Goal: Task Accomplishment & Management: Complete application form

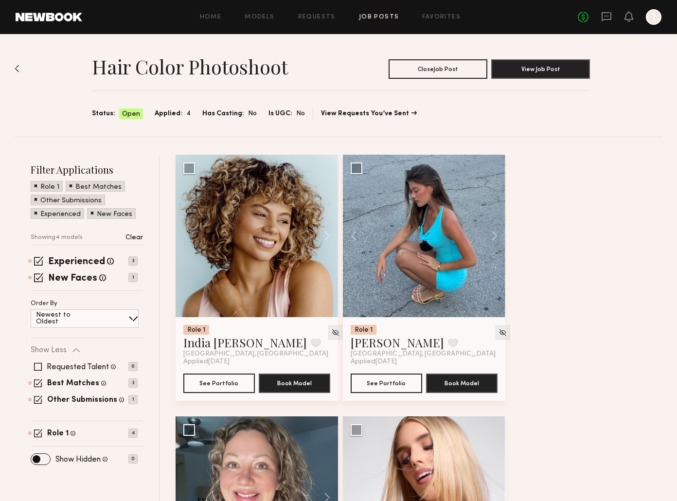
scroll to position [177, 0]
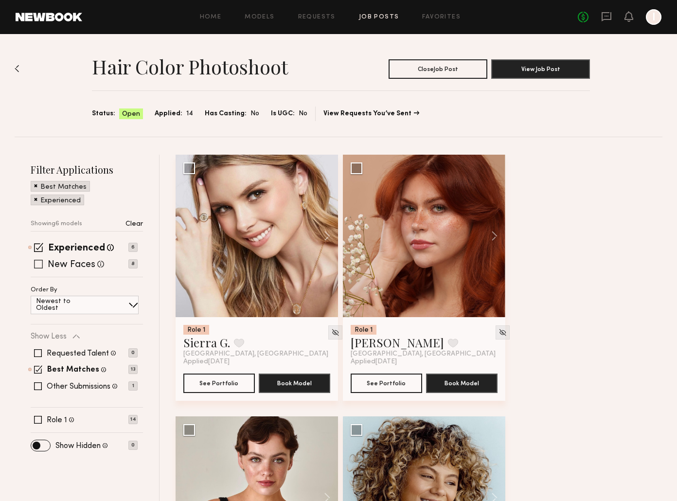
click at [38, 261] on span at bounding box center [38, 264] width 9 height 9
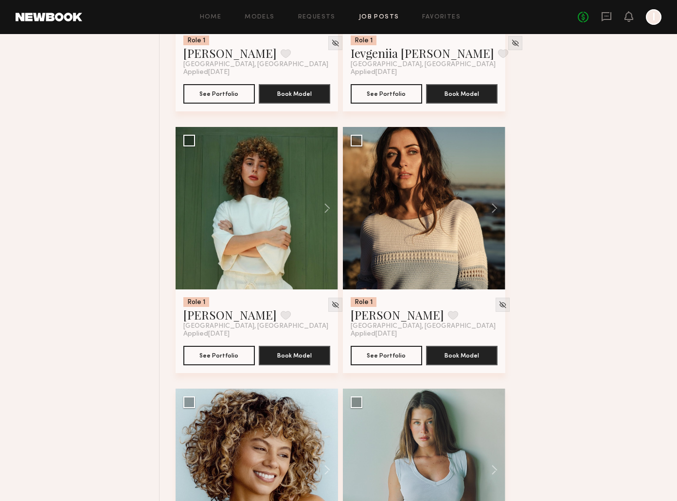
scroll to position [1045, 0]
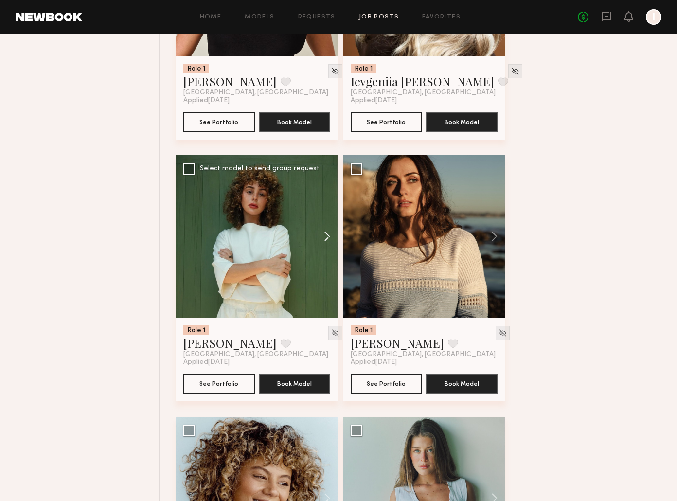
click at [327, 234] on button at bounding box center [322, 236] width 31 height 162
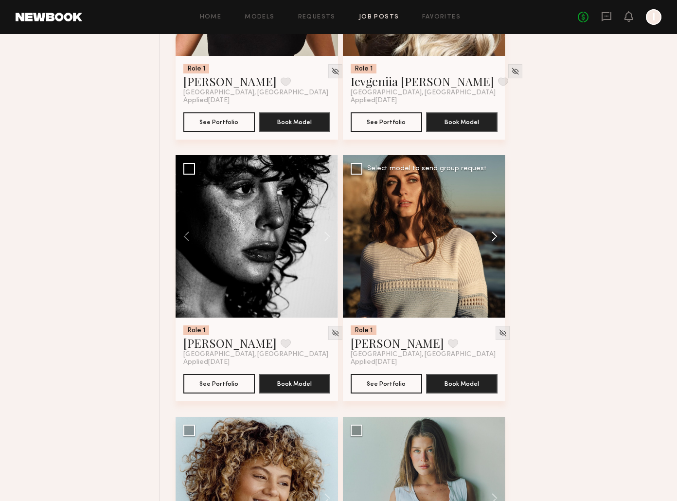
click at [490, 235] on button at bounding box center [489, 236] width 31 height 162
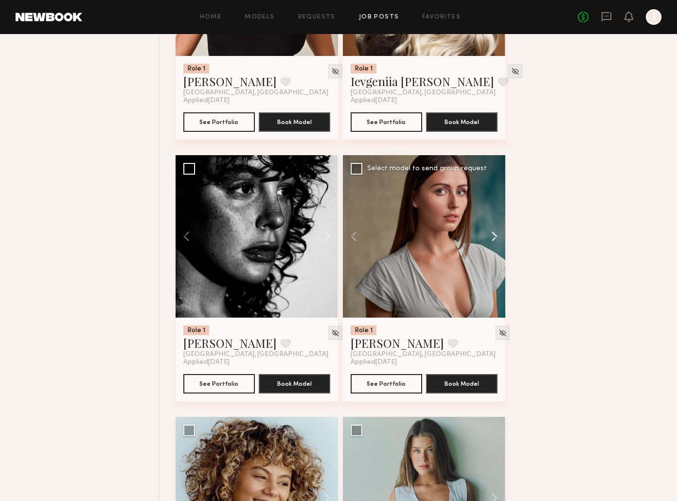
click at [492, 235] on button at bounding box center [489, 236] width 31 height 162
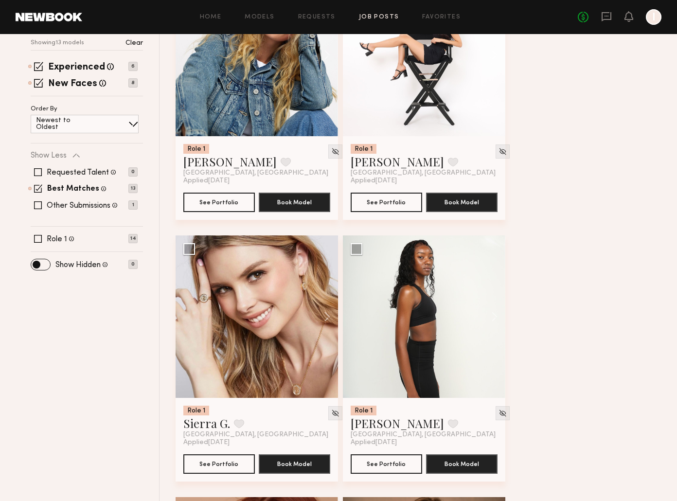
scroll to position [0, 0]
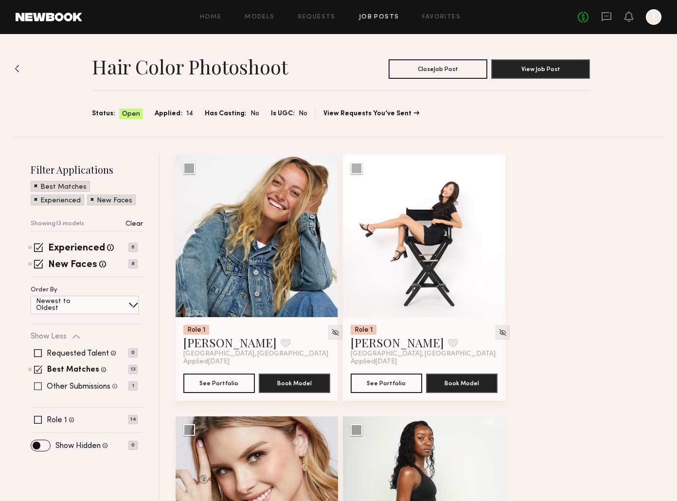
click at [38, 386] on span at bounding box center [38, 386] width 8 height 8
